Goal: Check status: Check status

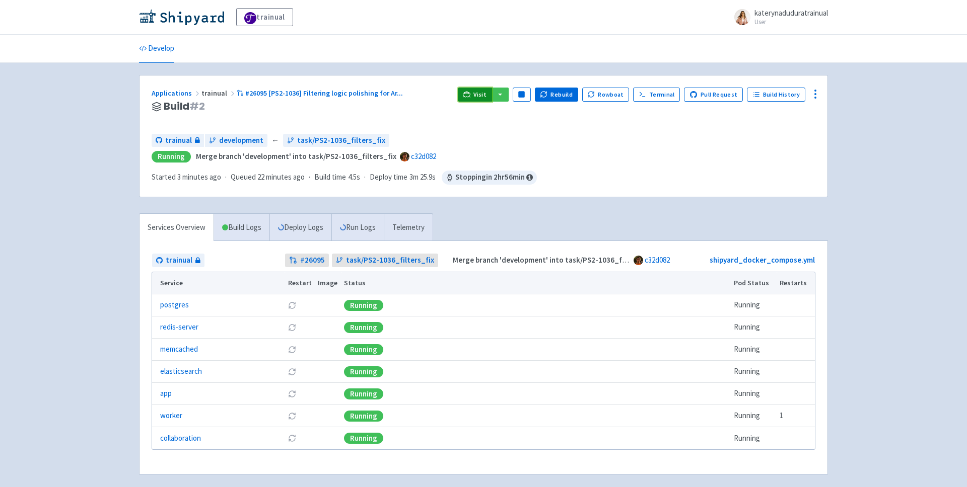
click at [492, 95] on link "Visit" at bounding box center [475, 95] width 34 height 14
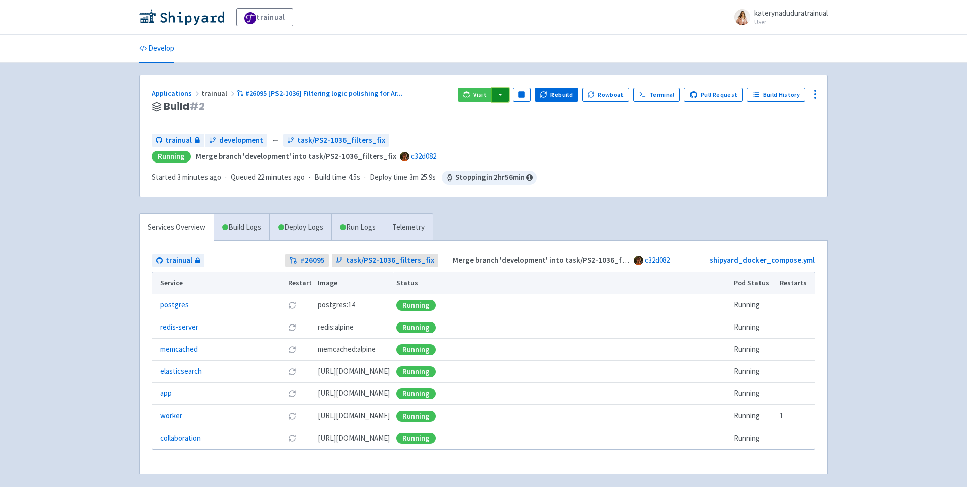
click at [504, 97] on button "button" at bounding box center [499, 95] width 17 height 14
click at [543, 115] on link "trainual (admin)" at bounding box center [538, 115] width 95 height 16
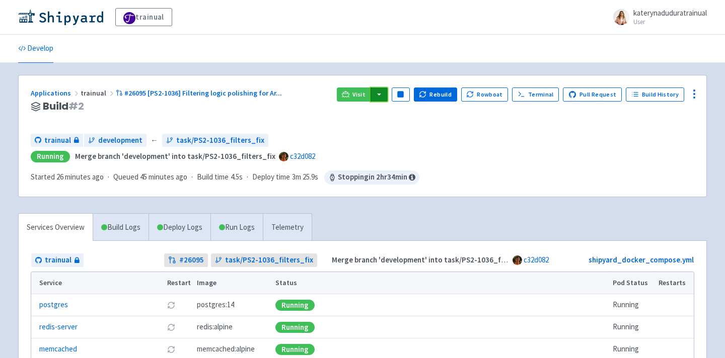
click at [382, 92] on button "button" at bounding box center [379, 95] width 17 height 14
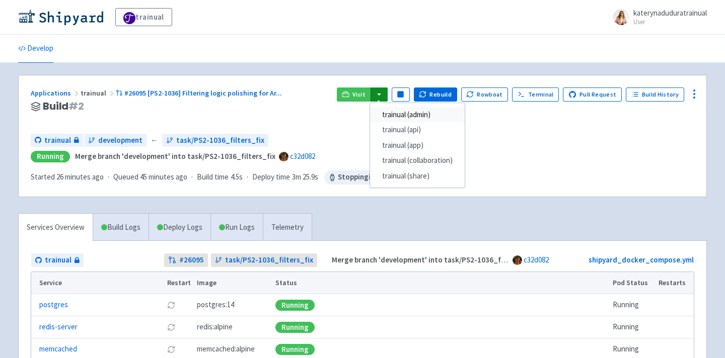
click at [418, 117] on link "trainual (admin)" at bounding box center [417, 115] width 95 height 16
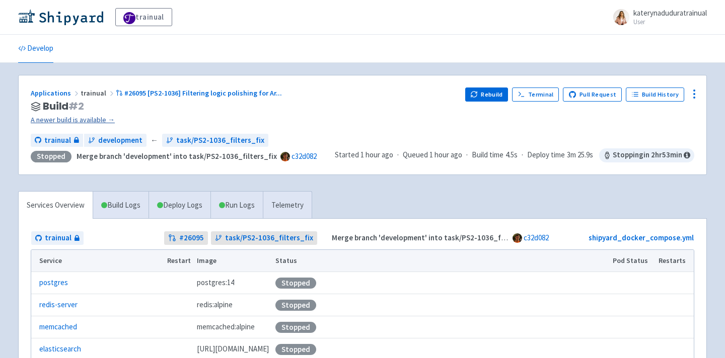
click at [80, 119] on link "A newer build is available →" at bounding box center [244, 120] width 426 height 12
